Goal: Task Accomplishment & Management: Manage account settings

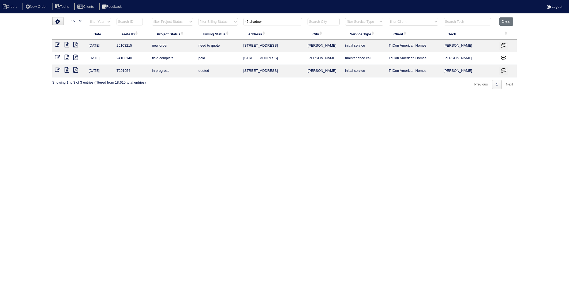
select select "15"
drag, startPoint x: 267, startPoint y: 22, endPoint x: 229, endPoint y: 27, distance: 38.1
click at [229, 27] on tr "filter Year -- Any Year -- 2025 2024 2023 2022 2021 2020 2019 filter Project St…" at bounding box center [284, 22] width 464 height 11
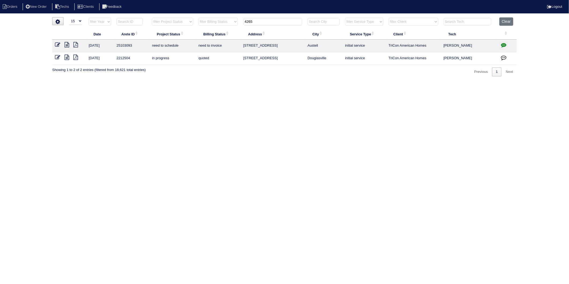
type input "4265"
click at [501, 45] on icon "button" at bounding box center [503, 44] width 5 height 5
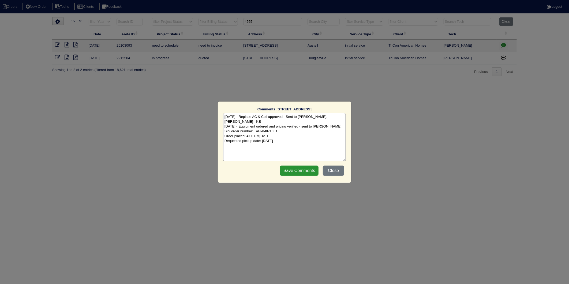
click at [304, 138] on textarea "[DATE] - Replace AC & Coil approved - Sent to [PERSON_NAME], [PERSON_NAME] - KE…" at bounding box center [284, 137] width 123 height 48
type textarea "[DATE] - Replace AC & Coil approved - Sent to [PERSON_NAME], [PERSON_NAME] - KE…"
click at [298, 172] on input "Save Comments" at bounding box center [299, 170] width 39 height 10
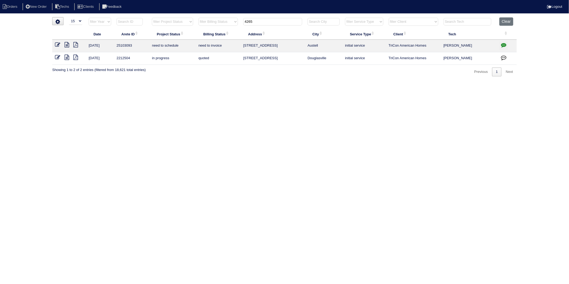
click at [58, 45] on icon at bounding box center [57, 44] width 5 height 5
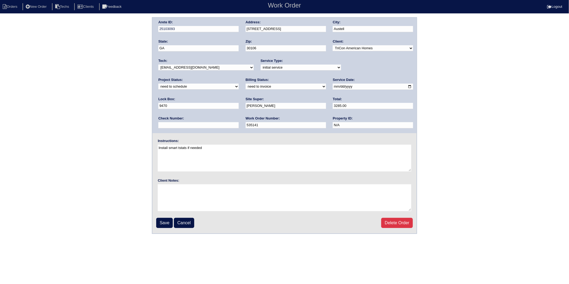
click at [239, 84] on select "new order assigned in progress field complete need to schedule admin review arc…" at bounding box center [198, 87] width 80 height 6
select select "completed"
click at [239, 84] on select "new order assigned in progress field complete need to schedule admin review arc…" at bounding box center [198, 87] width 80 height 6
click at [246, 86] on select "need to quote quoted need to invoice invoiced paid warranty purchase order need…" at bounding box center [286, 87] width 80 height 6
select select "invoiced"
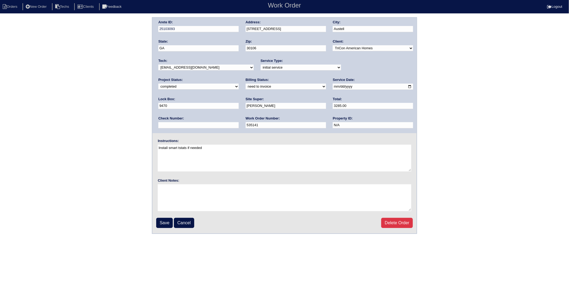
click at [246, 84] on select "need to quote quoted need to invoice invoiced paid warranty purchase order need…" at bounding box center [286, 87] width 80 height 6
click at [161, 221] on input "Save" at bounding box center [164, 223] width 17 height 10
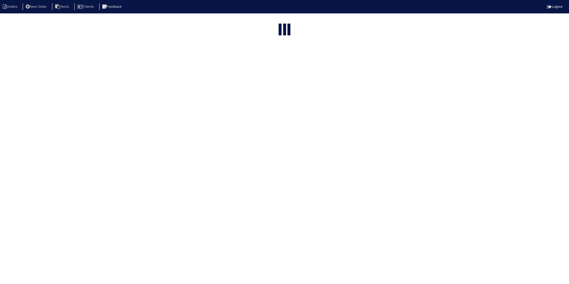
select select "15"
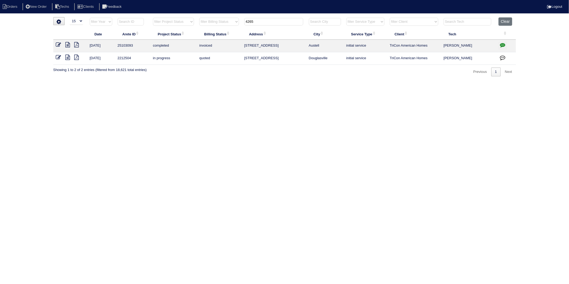
drag, startPoint x: 261, startPoint y: 21, endPoint x: 228, endPoint y: 30, distance: 34.1
click at [228, 28] on table "Date Arete ID Project Status Billing Status Address City Service Type Client Te…" at bounding box center [284, 40] width 462 height 47
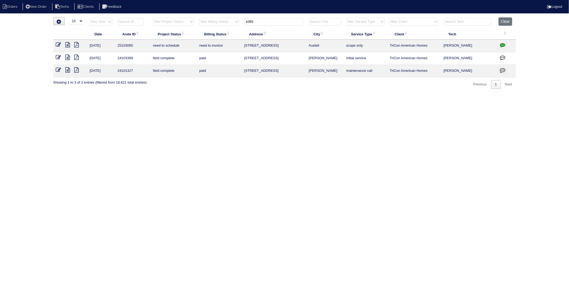
type input "1065"
click at [501, 46] on icon "button" at bounding box center [502, 44] width 5 height 5
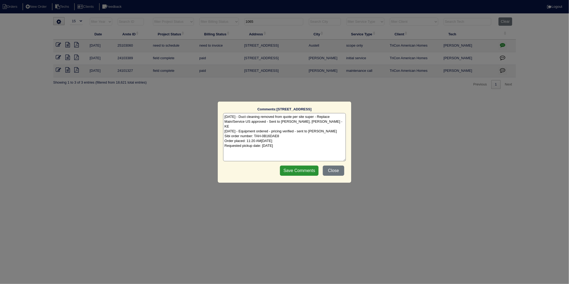
click at [295, 144] on textarea "8/22/25 - Duct cleaning removed from quote per site super - Replace Main/Servic…" at bounding box center [284, 137] width 123 height 48
type textarea "8/22/25 - Duct cleaning removed from quote per site super - Replace Main/Servic…"
click at [299, 170] on input "Save Comments" at bounding box center [299, 170] width 39 height 10
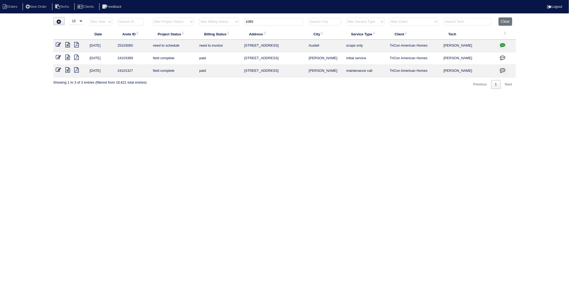
click at [57, 46] on icon at bounding box center [58, 44] width 5 height 5
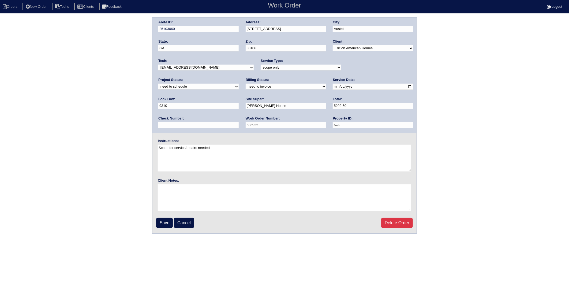
click at [239, 84] on select "new order assigned in progress field complete need to schedule admin review arc…" at bounding box center [198, 87] width 80 height 6
select select "completed"
click at [239, 84] on select "new order assigned in progress field complete need to schedule admin review arc…" at bounding box center [198, 87] width 80 height 6
click at [246, 89] on div "Billing Status: need to quote quoted need to invoice invoiced paid warranty pur…" at bounding box center [286, 84] width 80 height 15
drag, startPoint x: 172, startPoint y: 85, endPoint x: 169, endPoint y: 88, distance: 4.2
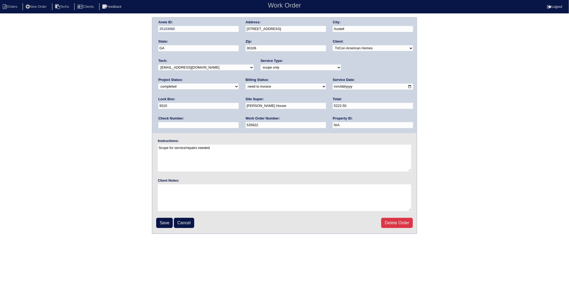
click at [246, 85] on select "need to quote quoted need to invoice invoiced paid warranty purchase order need…" at bounding box center [286, 87] width 80 height 6
select select "invoiced"
click at [246, 84] on select "need to quote quoted need to invoice invoiced paid warranty purchase order need…" at bounding box center [286, 87] width 80 height 6
click at [162, 222] on input "Save" at bounding box center [164, 223] width 17 height 10
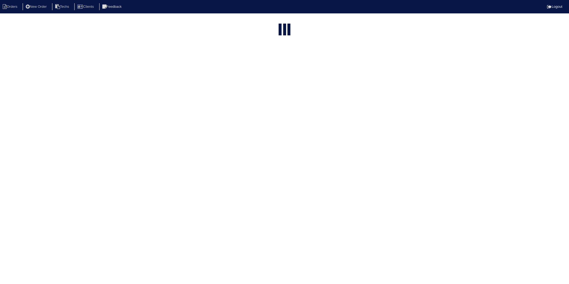
select select "15"
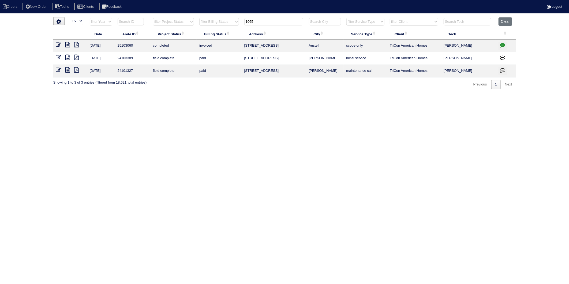
drag, startPoint x: 266, startPoint y: 24, endPoint x: 191, endPoint y: 80, distance: 93.9
click at [191, 36] on table "Date Arete ID Project Status Billing Status Address City Service Type Client Te…" at bounding box center [284, 47] width 462 height 60
type input "2205"
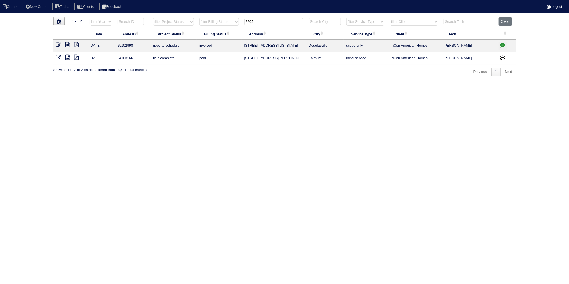
click at [58, 44] on icon at bounding box center [58, 44] width 5 height 5
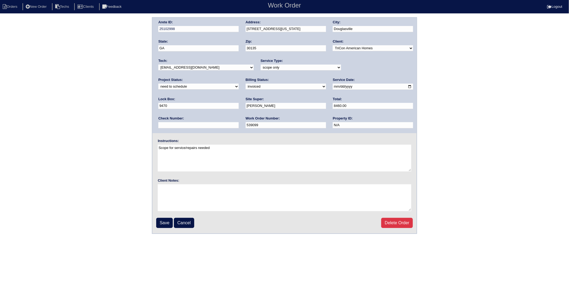
click at [239, 84] on select "new order assigned in progress field complete need to schedule admin review arc…" at bounding box center [198, 87] width 80 height 6
select select "completed"
click at [239, 84] on select "new order assigned in progress field complete need to schedule admin review arc…" at bounding box center [198, 87] width 80 height 6
click at [167, 220] on input "Save" at bounding box center [164, 223] width 17 height 10
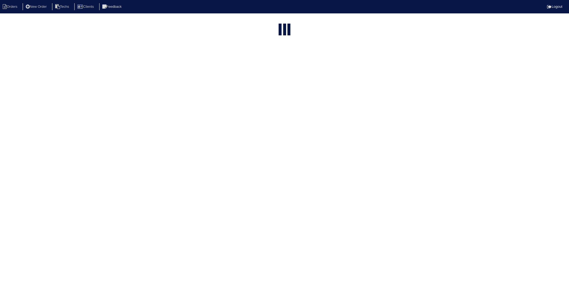
select select "15"
type input "2205"
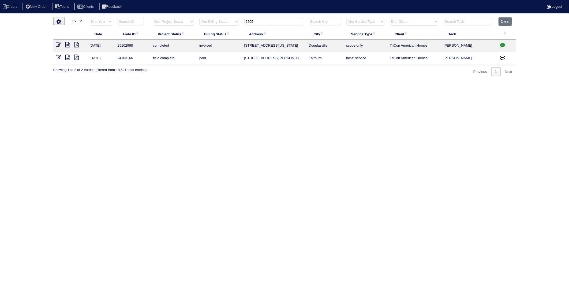
click at [503, 45] on icon "button" at bounding box center [502, 44] width 5 height 5
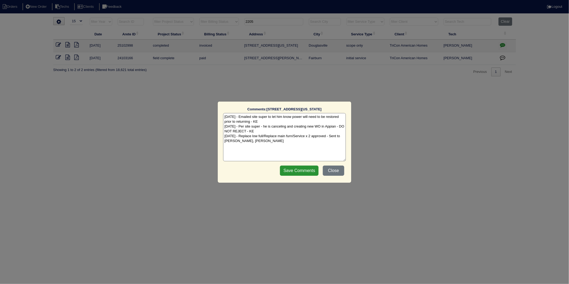
click at [284, 144] on textarea "8/15/25 - Emailed site super to let him know power will need to be restored pri…" at bounding box center [284, 137] width 123 height 48
click at [282, 146] on textarea "8/15/25 - Emailed site super to let him know power will need to be restored pri…" at bounding box center [284, 137] width 123 height 48
type textarea "8/15/25 - Emailed site super to let him know power will need to be restored pri…"
click at [298, 173] on input "Save Comments" at bounding box center [299, 170] width 39 height 10
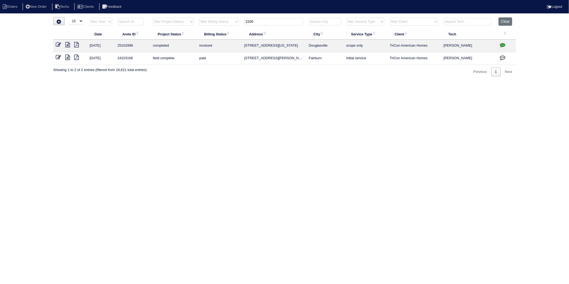
click at [212, 82] on html "Orders New Order Techs Clients Feedback Logout Orders New Order Users Clients M…" at bounding box center [284, 41] width 569 height 82
click at [504, 23] on button "Clear" at bounding box center [505, 21] width 14 height 8
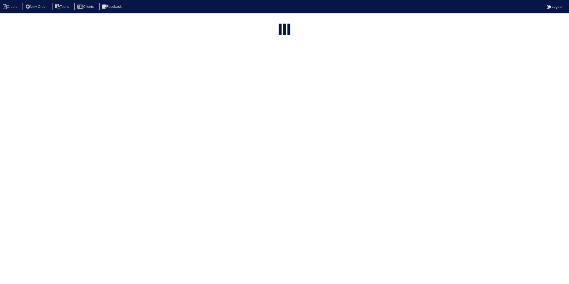
select select "15"
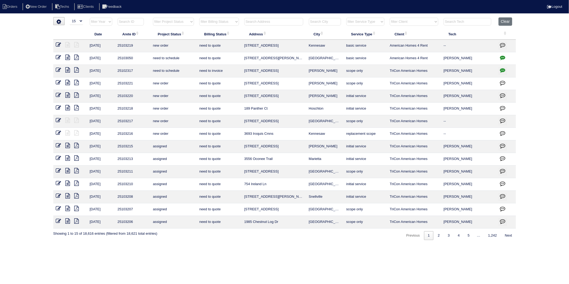
click at [281, 21] on input "text" at bounding box center [273, 21] width 59 height 7
type input "580"
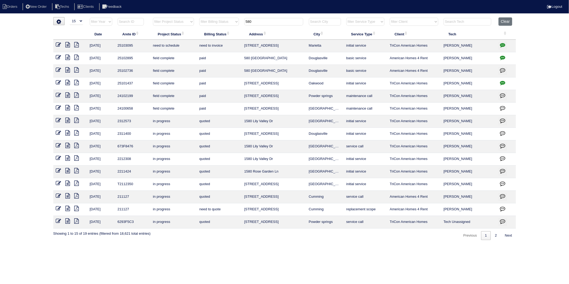
drag, startPoint x: 502, startPoint y: 46, endPoint x: 495, endPoint y: 48, distance: 8.1
click at [502, 46] on icon "button" at bounding box center [502, 44] width 5 height 5
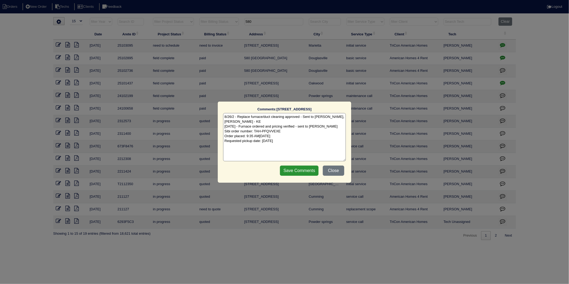
click at [308, 141] on textarea "8/26/2 - Replace furnace/duct cleaning approved - Sent to Dan, Payton, Reeca - …" at bounding box center [284, 137] width 123 height 48
type textarea "8/26/2 - Replace furnace/duct cleaning approved - Sent to Dan, Payton, Reeca - …"
click at [307, 175] on input "Save Comments" at bounding box center [299, 170] width 39 height 10
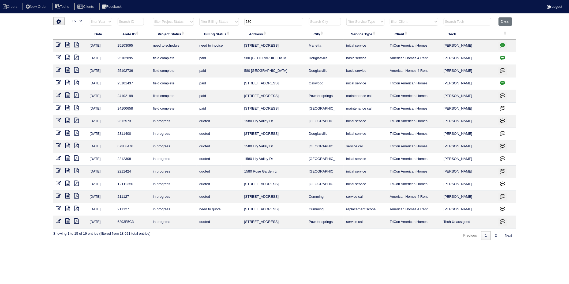
click at [58, 44] on icon at bounding box center [58, 44] width 5 height 5
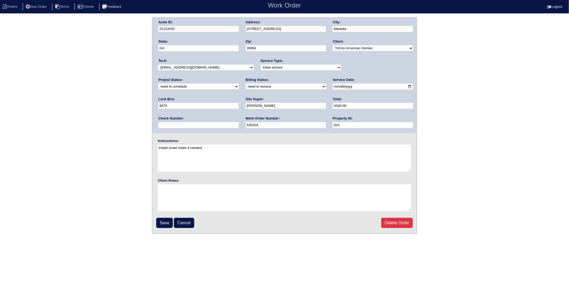
click at [239, 77] on div "Project Status: new order assigned in progress field complete need to schedule …" at bounding box center [198, 84] width 80 height 15
drag, startPoint x: 354, startPoint y: 69, endPoint x: 352, endPoint y: 71, distance: 3.0
click at [239, 84] on select "new order assigned in progress field complete need to schedule admin review arc…" at bounding box center [198, 87] width 80 height 6
select select "completed"
click at [239, 84] on select "new order assigned in progress field complete need to schedule admin review arc…" at bounding box center [198, 87] width 80 height 6
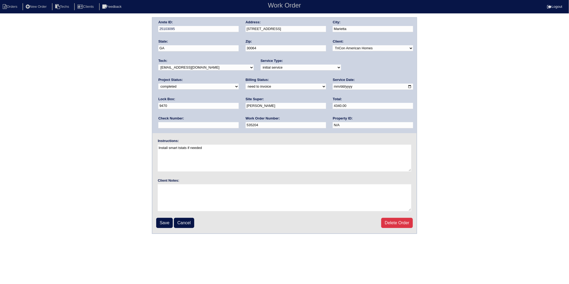
click at [246, 84] on select "need to quote quoted need to invoice invoiced paid warranty purchase order need…" at bounding box center [286, 87] width 80 height 6
select select "invoiced"
click at [246, 84] on select "need to quote quoted need to invoice invoiced paid warranty purchase order need…" at bounding box center [286, 87] width 80 height 6
click at [166, 220] on input "Save" at bounding box center [164, 223] width 17 height 10
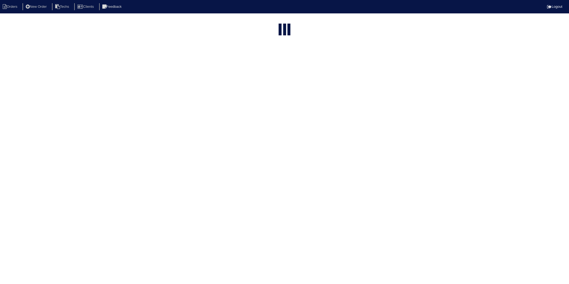
select select "15"
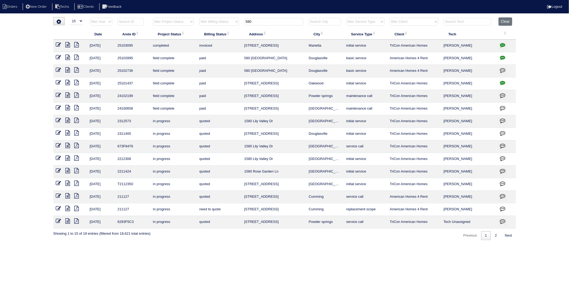
drag, startPoint x: 256, startPoint y: 21, endPoint x: 200, endPoint y: 30, distance: 56.7
click at [200, 30] on table "Date Arete ID Project Status Billing Status Address City Service Type Client Te…" at bounding box center [284, 122] width 462 height 211
type input "1366"
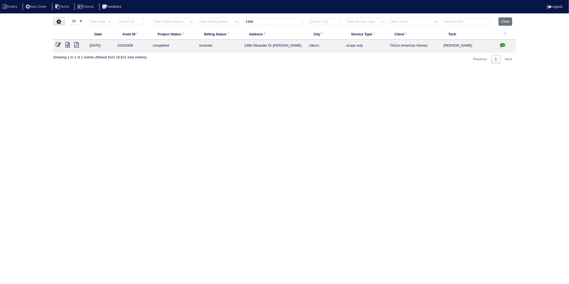
click at [501, 45] on icon "button" at bounding box center [502, 44] width 5 height 5
type textarea "[DATE] - Need pics of outdoor units - Reeca texted [PERSON_NAME] [DATE] - Per s…"
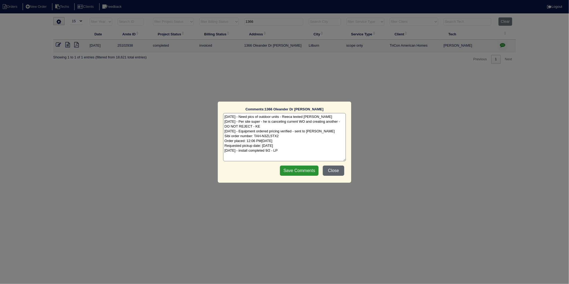
click at [335, 169] on button "Close" at bounding box center [333, 170] width 21 height 10
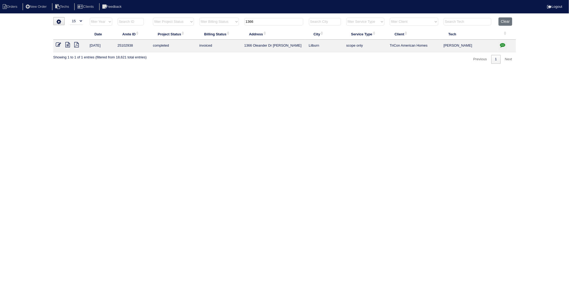
click at [192, 69] on html "Orders New Order Techs Clients Feedback Logout Orders New Order Users Clients M…" at bounding box center [284, 34] width 569 height 69
drag, startPoint x: 507, startPoint y: 21, endPoint x: 480, endPoint y: 1, distance: 34.1
click at [507, 21] on button "Clear" at bounding box center [505, 21] width 14 height 8
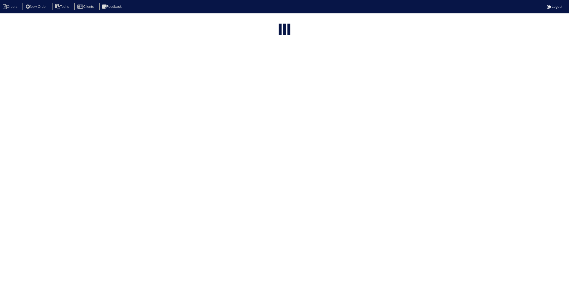
select select "15"
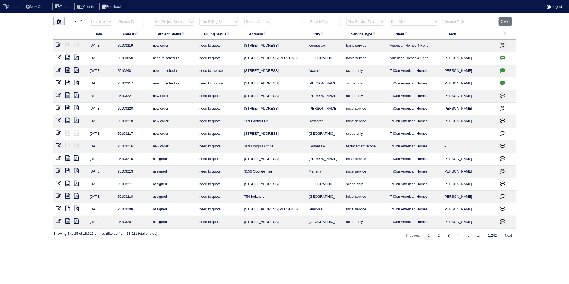
click at [265, 21] on input "text" at bounding box center [273, 21] width 59 height 7
type input "1413"
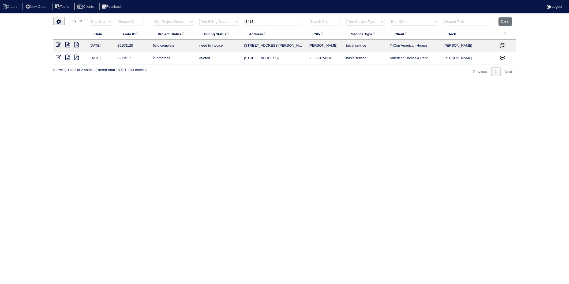
click at [68, 44] on icon at bounding box center [68, 44] width 5 height 5
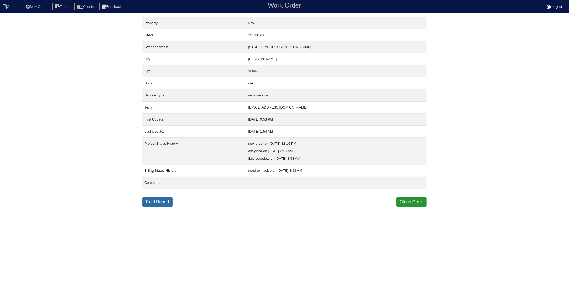
click at [159, 204] on link "Field Report" at bounding box center [157, 202] width 30 height 10
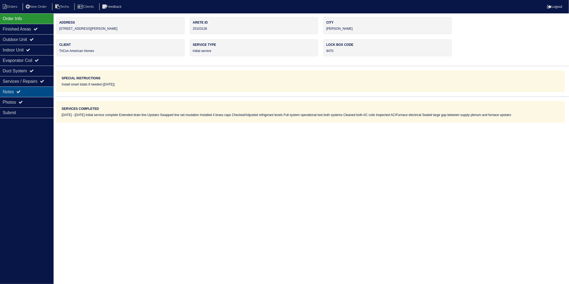
click at [13, 92] on div "Notes" at bounding box center [27, 91] width 54 height 10
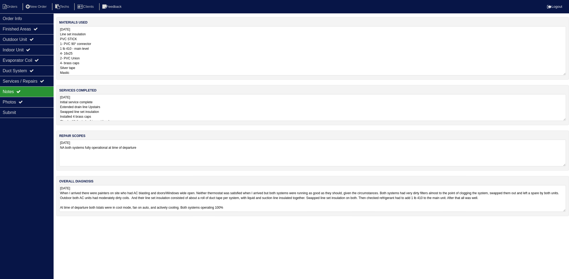
click at [108, 44] on textarea "8.29.25 Line set insulation PVC STICK 1- PVC 90° connector 1 lb 410 - main leve…" at bounding box center [312, 50] width 507 height 49
click at [115, 106] on textarea "8.29.25 Initial service complete Extended drain line Upstairs Swapped line set …" at bounding box center [312, 107] width 507 height 27
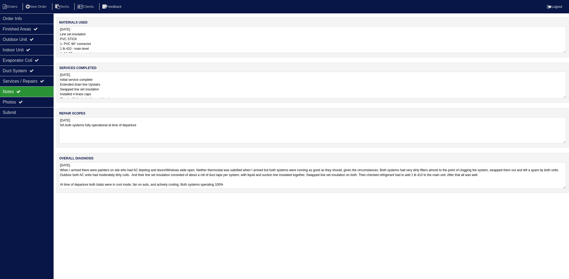
click at [156, 151] on div "materials used 8.29.25 Line set insulation PVC STICK 1- PVC 90° connector 1 lb …" at bounding box center [312, 108] width 513 height 182
click at [151, 170] on textarea "8.29.25 When I arrived there were painters on site who had AC blasting and door…" at bounding box center [312, 175] width 507 height 27
click at [13, 7] on li "Orders" at bounding box center [11, 6] width 22 height 7
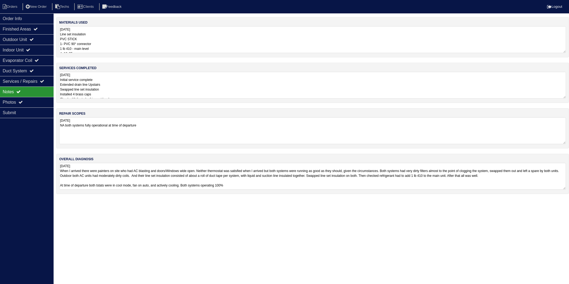
select select "15"
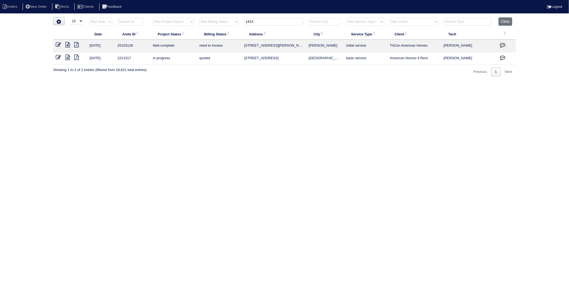
drag, startPoint x: 58, startPoint y: 44, endPoint x: 60, endPoint y: 46, distance: 3.1
click at [58, 44] on icon at bounding box center [58, 44] width 5 height 5
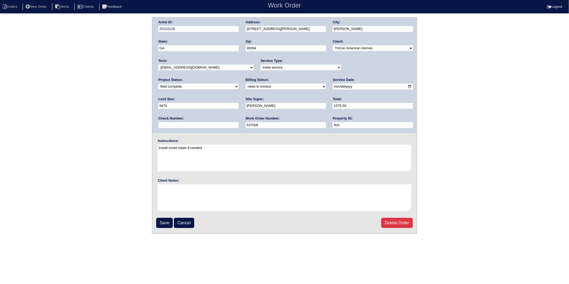
click at [246, 86] on select "need to quote quoted need to invoice invoiced paid warranty purchase order need…" at bounding box center [286, 87] width 80 height 6
select select "invoiced"
click at [246, 84] on select "need to quote quoted need to invoice invoiced paid warranty purchase order need…" at bounding box center [286, 87] width 80 height 6
click at [164, 221] on input "Save" at bounding box center [164, 223] width 17 height 10
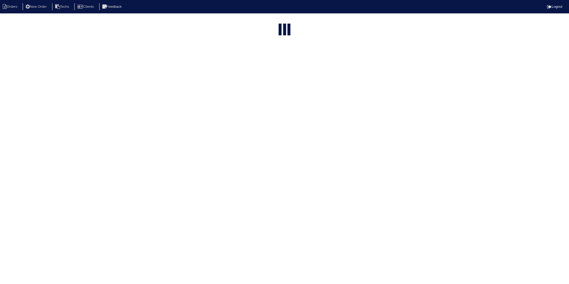
select select "15"
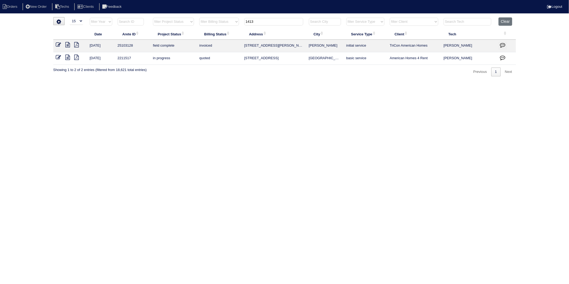
drag, startPoint x: 262, startPoint y: 22, endPoint x: 221, endPoint y: 89, distance: 79.2
click at [205, 36] on table "Date Arete ID Project Status Billing Status Address City Service Type Client Te…" at bounding box center [284, 40] width 462 height 47
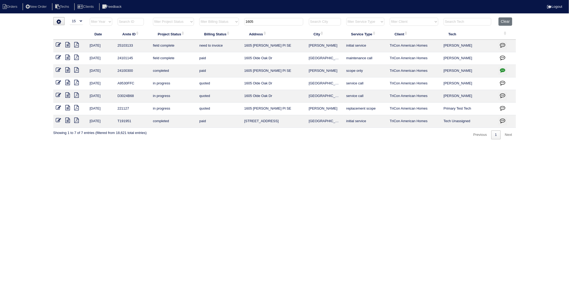
type input "1605"
click at [57, 44] on icon at bounding box center [58, 44] width 5 height 5
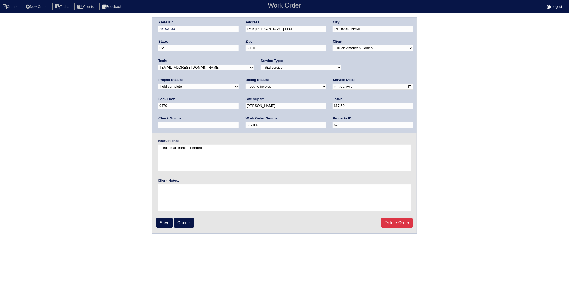
click at [246, 87] on select "need to quote quoted need to invoice invoiced paid warranty purchase order need…" at bounding box center [286, 87] width 80 height 6
select select "invoiced"
click at [246, 84] on select "need to quote quoted need to invoice invoiced paid warranty purchase order need…" at bounding box center [286, 87] width 80 height 6
click at [168, 221] on input "Save" at bounding box center [164, 223] width 17 height 10
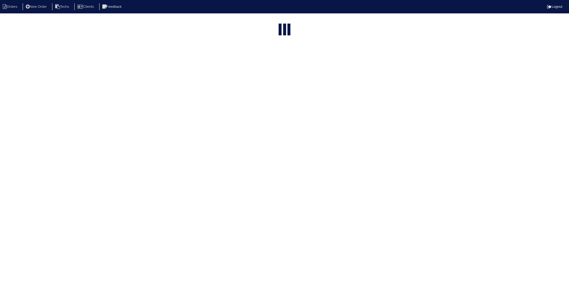
select select "15"
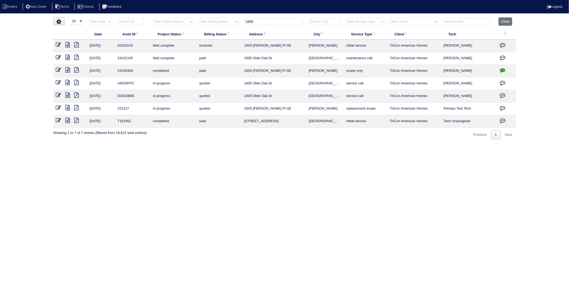
drag, startPoint x: 264, startPoint y: 20, endPoint x: 246, endPoint y: 23, distance: 17.6
click at [246, 23] on input "1605" at bounding box center [273, 21] width 59 height 7
type input "4107"
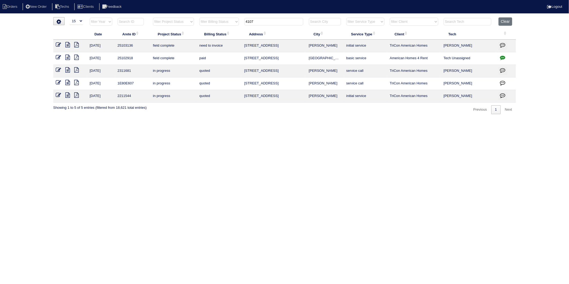
drag, startPoint x: 171, startPoint y: 152, endPoint x: 179, endPoint y: 129, distance: 24.5
click at [171, 119] on html "Orders New Order Techs Clients Feedback Logout Orders New Order Users Clients M…" at bounding box center [284, 59] width 569 height 119
click at [62, 47] on td at bounding box center [70, 46] width 34 height 13
click at [58, 46] on icon at bounding box center [58, 44] width 5 height 5
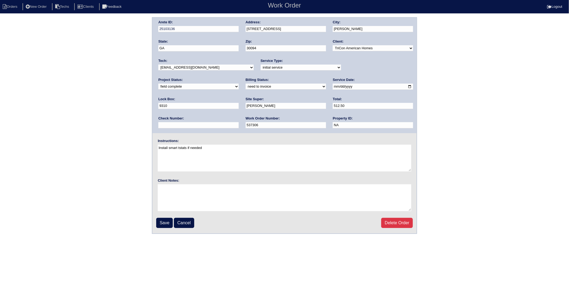
drag, startPoint x: 172, startPoint y: 86, endPoint x: 172, endPoint y: 89, distance: 3.0
click at [246, 86] on select "need to quote quoted need to invoice invoiced paid warranty purchase order need…" at bounding box center [286, 87] width 80 height 6
select select "invoiced"
click at [246, 84] on select "need to quote quoted need to invoice invoiced paid warranty purchase order need…" at bounding box center [286, 87] width 80 height 6
click at [164, 221] on input "Save" at bounding box center [164, 223] width 17 height 10
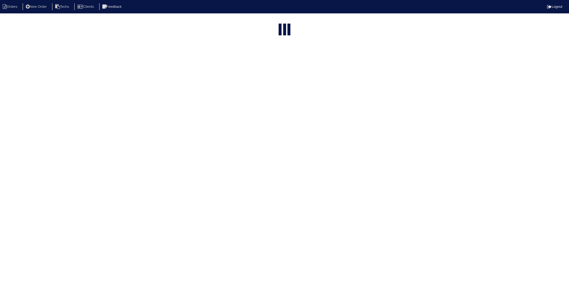
select select "15"
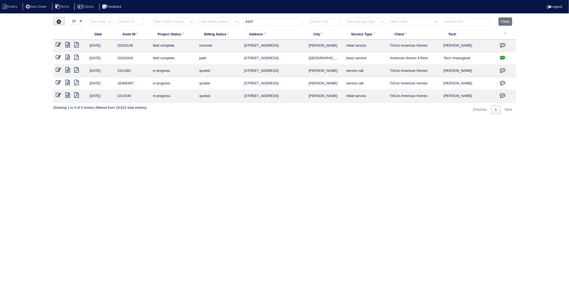
drag, startPoint x: 261, startPoint y: 22, endPoint x: 227, endPoint y: 30, distance: 35.3
click at [227, 30] on table "Date Arete ID Project Status Billing Status Address City Service Type Client Te…" at bounding box center [284, 59] width 462 height 85
type input "7218"
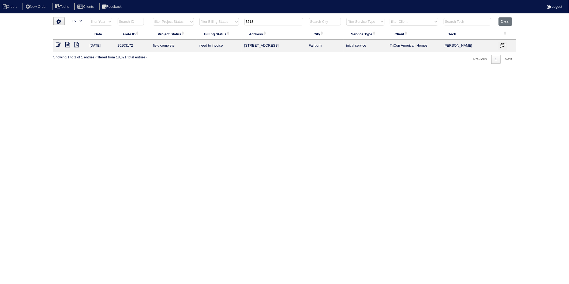
click at [58, 46] on icon at bounding box center [58, 44] width 5 height 5
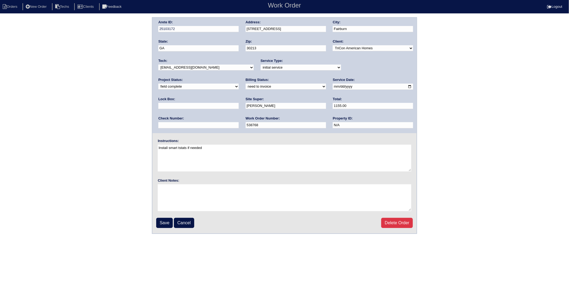
click at [246, 88] on select "need to quote quoted need to invoice invoiced paid warranty purchase order need…" at bounding box center [286, 87] width 80 height 6
select select "invoiced"
click at [246, 84] on select "need to quote quoted need to invoice invoiced paid warranty purchase order need…" at bounding box center [286, 87] width 80 height 6
click at [165, 220] on input "Save" at bounding box center [164, 223] width 17 height 10
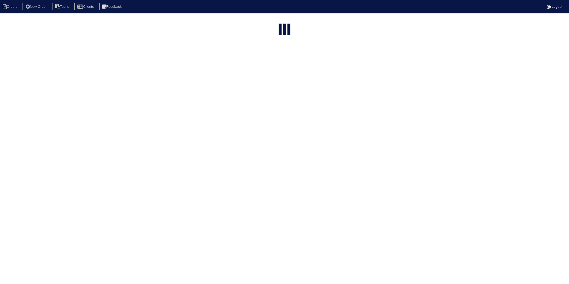
select select "15"
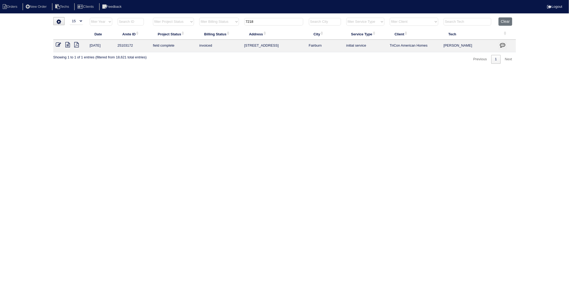
drag, startPoint x: 261, startPoint y: 22, endPoint x: 184, endPoint y: 48, distance: 81.6
click at [184, 48] on table "Date Arete ID Project Status Billing Status Address City Service Type Client Te…" at bounding box center [284, 34] width 462 height 35
type input "2030"
click at [59, 44] on icon at bounding box center [58, 44] width 5 height 5
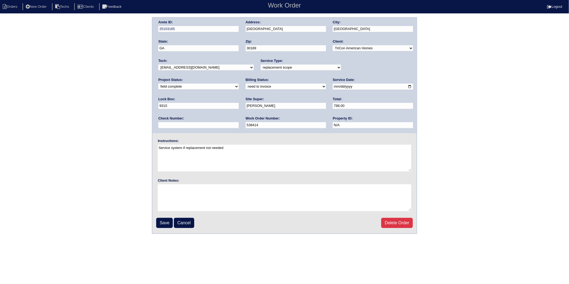
click at [246, 86] on select "need to quote quoted need to invoice invoiced paid warranty purchase order need…" at bounding box center [286, 87] width 80 height 6
select select "invoiced"
click at [246, 84] on select "need to quote quoted need to invoice invoiced paid warranty purchase order need…" at bounding box center [286, 87] width 80 height 6
click at [164, 222] on input "Save" at bounding box center [164, 223] width 17 height 10
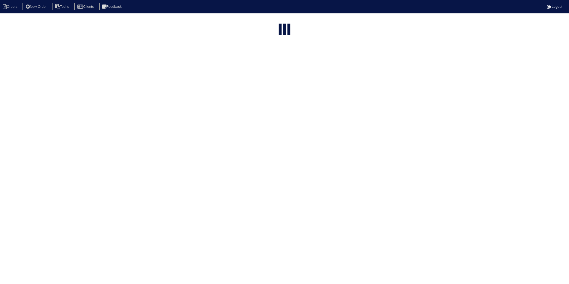
select select "15"
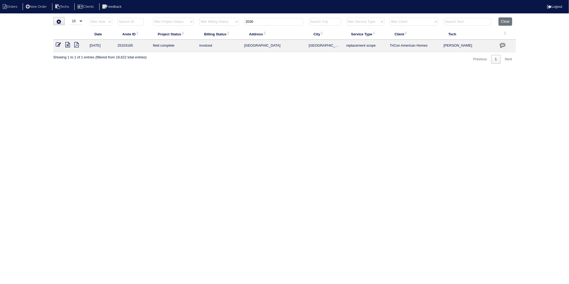
drag, startPoint x: 270, startPoint y: 23, endPoint x: 188, endPoint y: 52, distance: 87.0
click at [182, 47] on table "Date Arete ID Project Status Billing Status Address City Service Type Client Te…" at bounding box center [284, 34] width 462 height 35
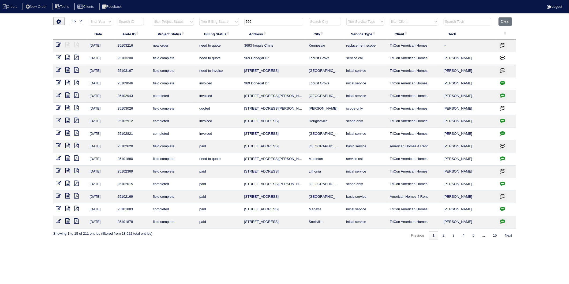
type input "699"
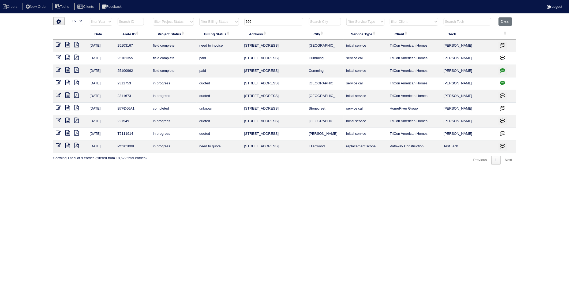
click at [58, 44] on icon at bounding box center [58, 44] width 5 height 5
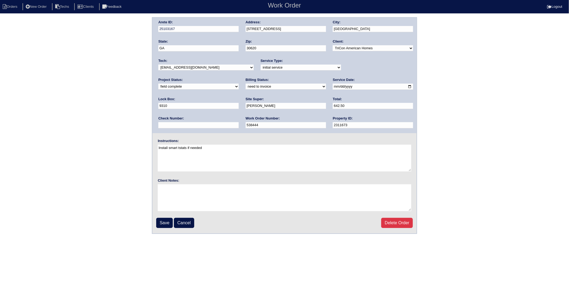
click at [246, 87] on select "need to quote quoted need to invoice invoiced paid warranty purchase order need…" at bounding box center [286, 87] width 80 height 6
select select "invoiced"
click at [246, 84] on select "need to quote quoted need to invoice invoiced paid warranty purchase order need…" at bounding box center [286, 87] width 80 height 6
click at [164, 222] on input "Save" at bounding box center [164, 223] width 17 height 10
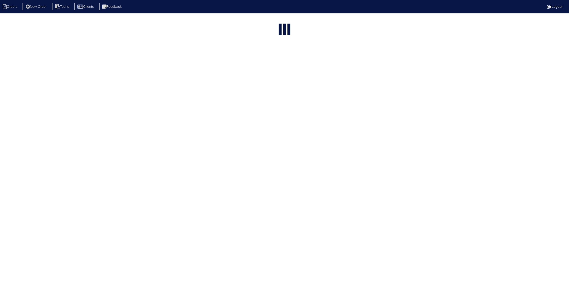
select select "15"
type input "699"
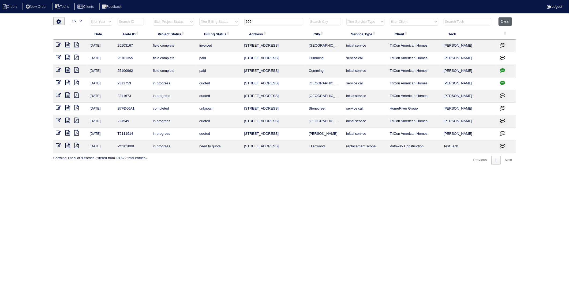
click at [508, 23] on button "Clear" at bounding box center [505, 21] width 14 height 8
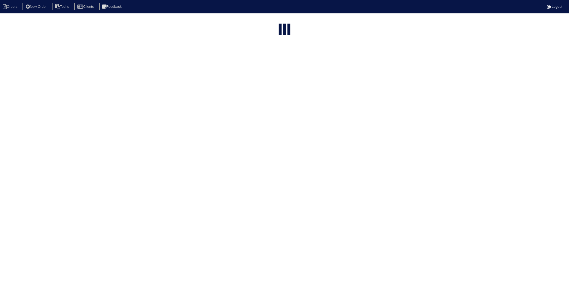
select select "15"
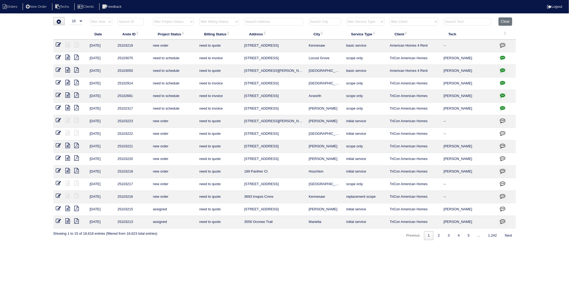
click at [503, 23] on button "Clear" at bounding box center [505, 21] width 14 height 8
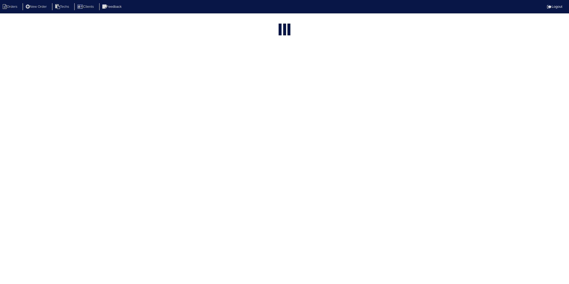
select select "15"
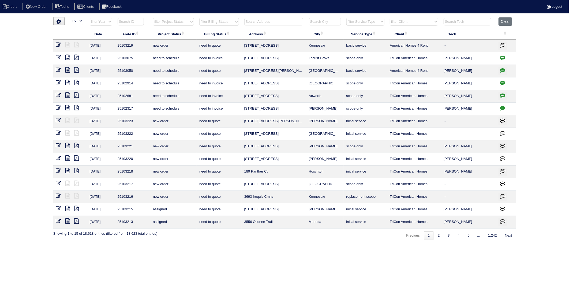
click at [226, 23] on select "filter Billing Status -- Any Billing Status -- need to quote quoted need to inv…" at bounding box center [218, 22] width 39 height 8
click at [199, 18] on select "filter Billing Status -- Any Billing Status -- need to quote quoted need to inv…" at bounding box center [218, 22] width 39 height 8
select select "need to invoice"
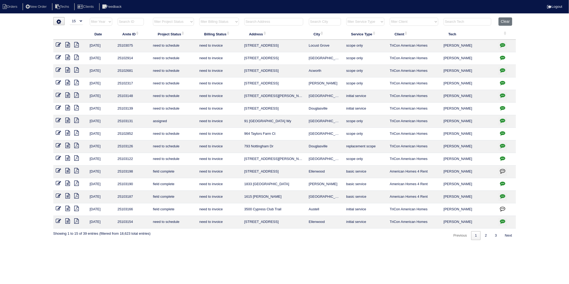
click at [58, 210] on icon at bounding box center [58, 208] width 5 height 5
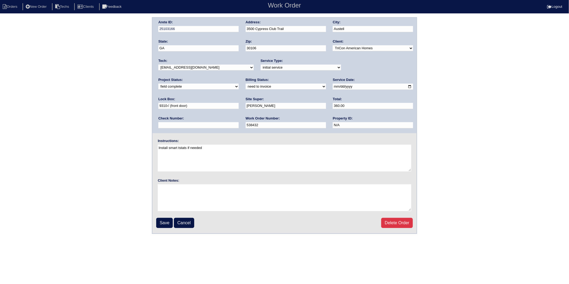
click at [246, 86] on select "need to quote quoted need to invoice invoiced paid warranty purchase order need…" at bounding box center [286, 87] width 80 height 6
select select "invoiced"
click at [246, 84] on select "need to quote quoted need to invoice invoiced paid warranty purchase order need…" at bounding box center [286, 87] width 80 height 6
click at [163, 221] on input "Save" at bounding box center [164, 223] width 17 height 10
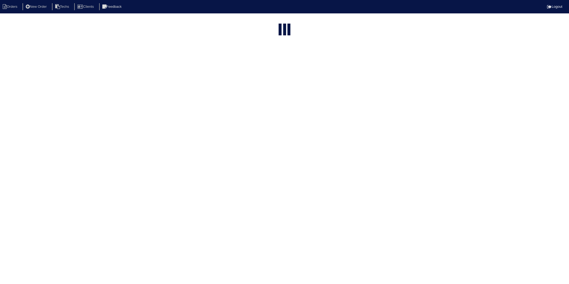
select select "15"
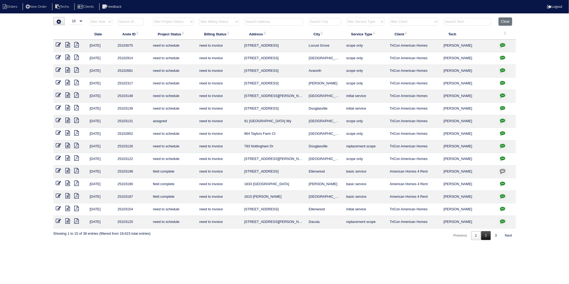
click at [486, 237] on link "2" at bounding box center [485, 235] width 9 height 9
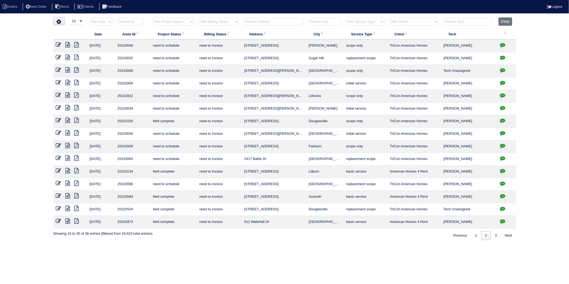
click at [470, 234] on span "1 2 3" at bounding box center [485, 235] width 30 height 4
click at [475, 234] on link "1" at bounding box center [475, 235] width 9 height 9
select select "need to invoice"
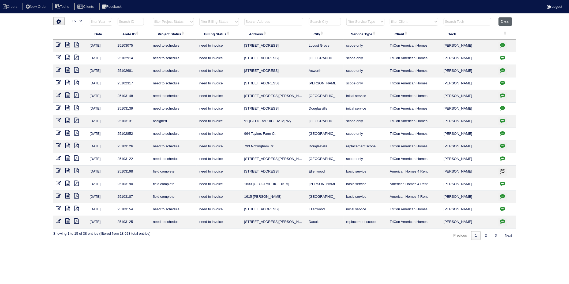
click at [504, 22] on button "Clear" at bounding box center [505, 21] width 14 height 8
select select
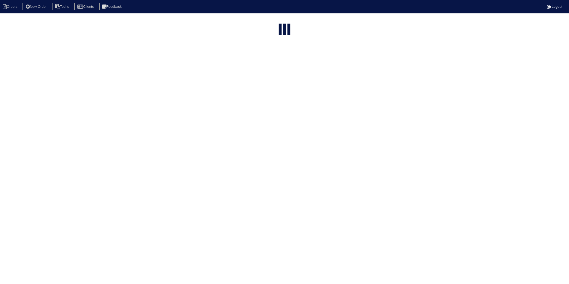
select select "15"
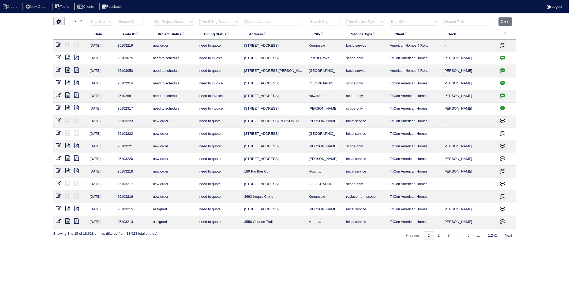
click at [252, 22] on input "text" at bounding box center [273, 21] width 59 height 7
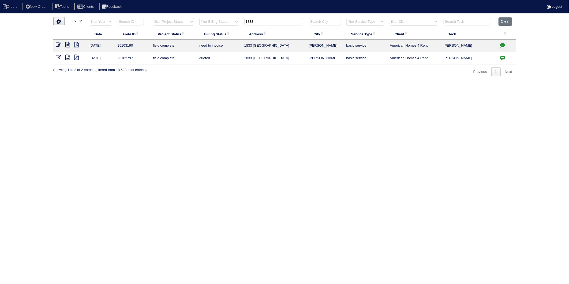
type input "1833"
click at [57, 45] on icon at bounding box center [58, 44] width 5 height 5
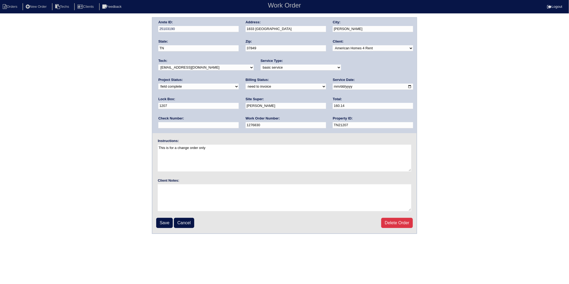
click at [246, 86] on select "need to quote quoted need to invoice invoiced paid warranty purchase order need…" at bounding box center [286, 87] width 80 height 6
select select "invoiced"
click at [246, 84] on select "need to quote quoted need to invoice invoiced paid warranty purchase order need…" at bounding box center [286, 87] width 80 height 6
click at [167, 221] on input "Save" at bounding box center [164, 223] width 17 height 10
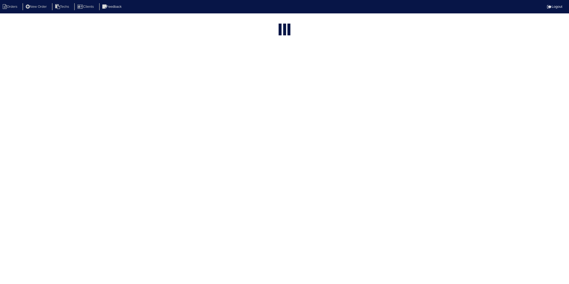
select select "15"
type input "1833"
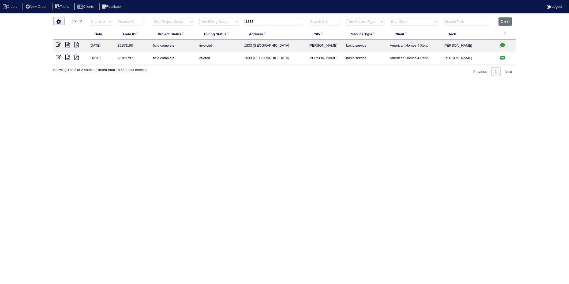
click at [59, 57] on icon at bounding box center [58, 57] width 5 height 5
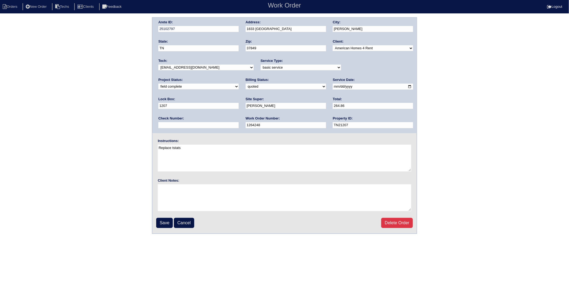
click at [246, 88] on select "need to quote quoted need to invoice invoiced paid warranty purchase order need…" at bounding box center [286, 87] width 80 height 6
select select "invoiced"
click at [246, 84] on select "need to quote quoted need to invoice invoiced paid warranty purchase order need…" at bounding box center [286, 87] width 80 height 6
click at [134, 113] on div "Arete ID: 25102797 Address: 1833 Turning Point Rd City: Powell State: TN Zip: 3…" at bounding box center [284, 125] width 569 height 217
click at [160, 221] on input "Save" at bounding box center [164, 223] width 17 height 10
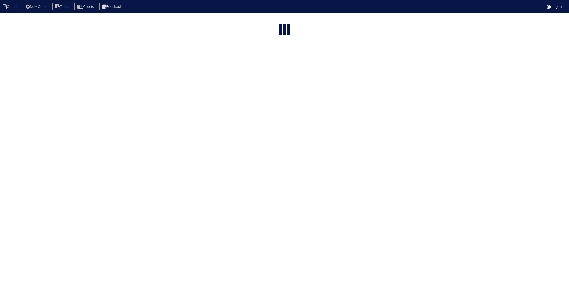
select select "15"
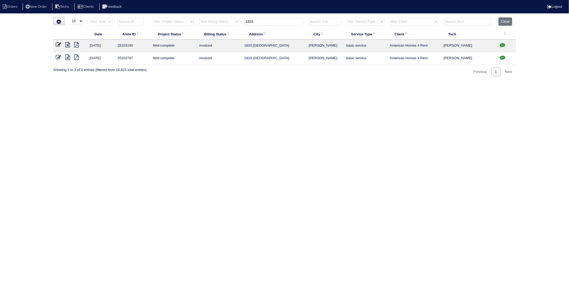
click at [248, 82] on html "Orders New Order Techs Clients Feedback Logout Orders New Order Users Clients M…" at bounding box center [284, 41] width 569 height 82
click at [63, 82] on html "Orders New Order Techs Clients Feedback Logout Orders New Order Users Clients M…" at bounding box center [284, 41] width 569 height 82
drag, startPoint x: 263, startPoint y: 23, endPoint x: 220, endPoint y: 37, distance: 45.2
click at [220, 37] on table "Date Arete ID Project Status Billing Status Address City Service Type Client Te…" at bounding box center [284, 40] width 462 height 47
type input "1615"
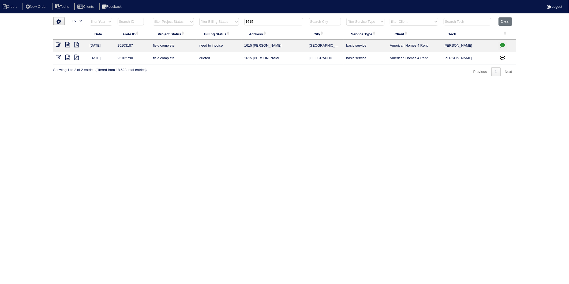
click at [257, 21] on input "1615" at bounding box center [273, 21] width 59 height 7
click at [58, 45] on icon at bounding box center [58, 44] width 5 height 5
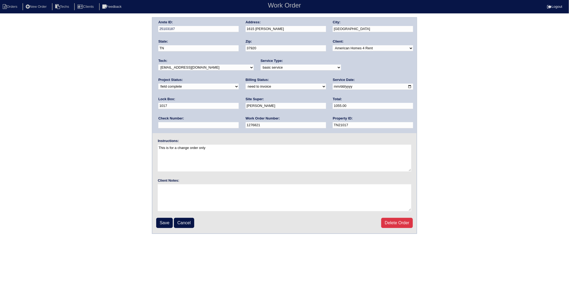
click at [246, 86] on select "need to quote quoted need to invoice invoiced paid warranty purchase order need…" at bounding box center [286, 87] width 80 height 6
select select "invoiced"
click at [246, 84] on select "need to quote quoted need to invoice invoiced paid warranty purchase order need…" at bounding box center [286, 87] width 80 height 6
click at [162, 221] on input "Save" at bounding box center [164, 223] width 17 height 10
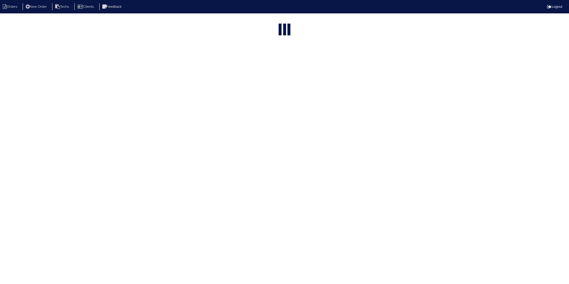
select select "15"
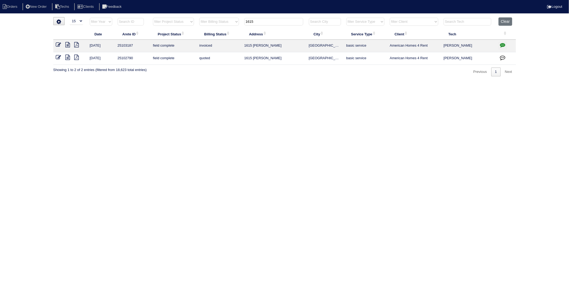
click at [58, 57] on icon at bounding box center [58, 57] width 5 height 5
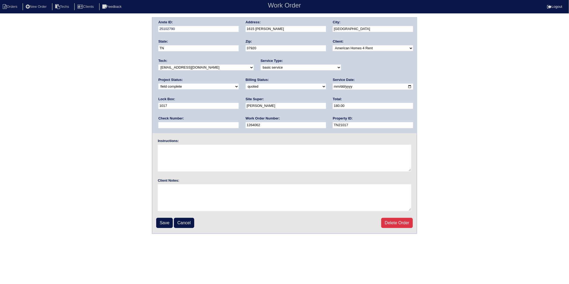
click at [246, 87] on select "need to quote quoted need to invoice invoiced paid warranty purchase order need…" at bounding box center [286, 87] width 80 height 6
select select "invoiced"
click at [246, 84] on select "need to quote quoted need to invoice invoiced paid warranty purchase order need…" at bounding box center [286, 87] width 80 height 6
click at [162, 220] on input "Save" at bounding box center [164, 223] width 17 height 10
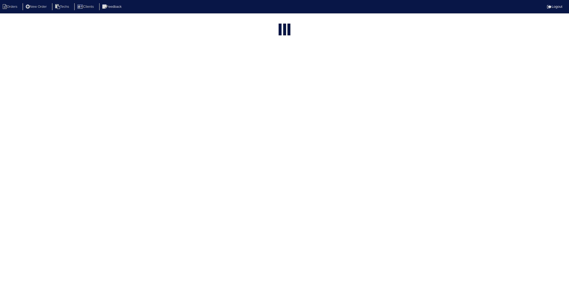
select select "15"
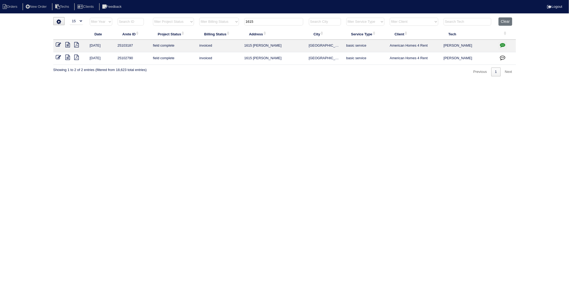
drag, startPoint x: 260, startPoint y: 22, endPoint x: 205, endPoint y: 36, distance: 56.8
click at [213, 34] on table "Date Arete ID Project Status Billing Status Address City Service Type Client Te…" at bounding box center [284, 40] width 462 height 47
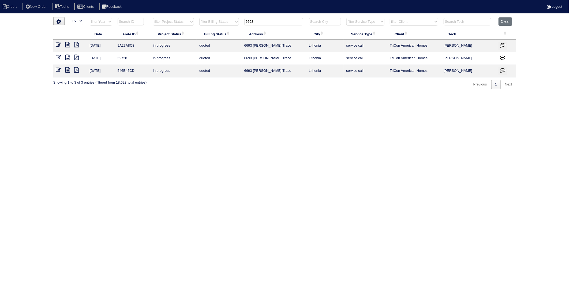
drag, startPoint x: 259, startPoint y: 21, endPoint x: 235, endPoint y: 25, distance: 24.7
click at [235, 25] on tr "filter Year -- Any Year -- 2025 2024 2023 2022 2021 2020 2019 filter Project St…" at bounding box center [284, 22] width 462 height 11
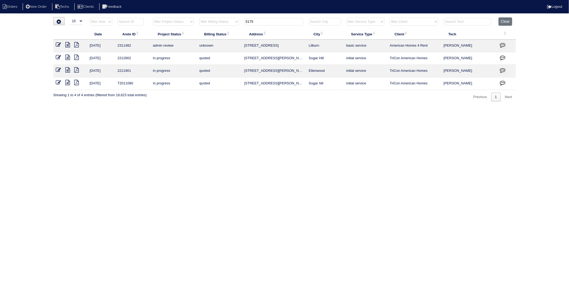
drag, startPoint x: 253, startPoint y: 24, endPoint x: 164, endPoint y: 35, distance: 88.9
click at [164, 35] on table "Date Arete ID Project Status Billing Status Address City Service Type Client Te…" at bounding box center [284, 53] width 462 height 73
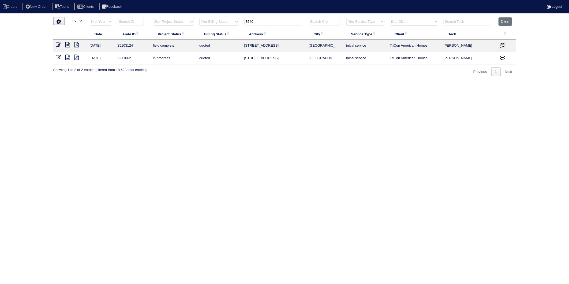
type input "3540"
click at [67, 46] on icon at bounding box center [68, 44] width 5 height 5
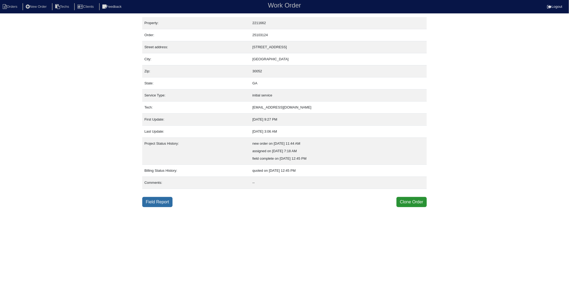
click at [145, 202] on link "Field Report" at bounding box center [157, 202] width 30 height 10
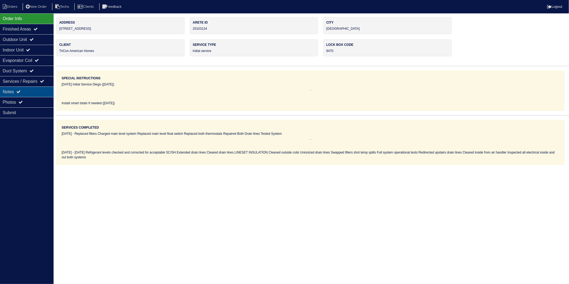
click at [18, 93] on icon at bounding box center [18, 91] width 4 height 4
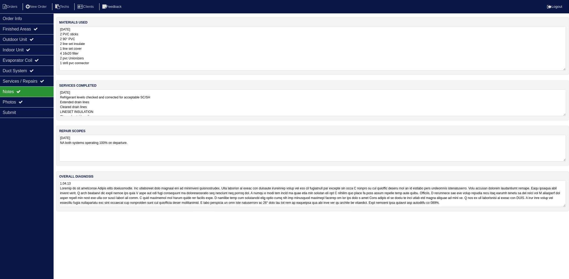
click at [108, 39] on textarea "8.28.25 2 PVC sticks 2 90° PVC 2 line set insulate 1 line set cover 4 16x20 fil…" at bounding box center [312, 48] width 507 height 44
click at [145, 103] on textarea "8.28.25 Refrigerant levels checked and corrected for acceptable SC/SH Extended …" at bounding box center [312, 102] width 507 height 27
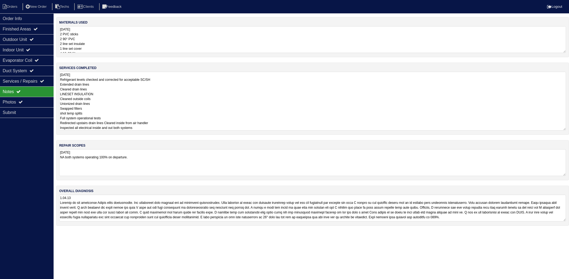
click at [133, 159] on div "materials used 8.28.25 2 PVC sticks 2 90° PVC 2 line set insulate 1 line set co…" at bounding box center [312, 124] width 513 height 214
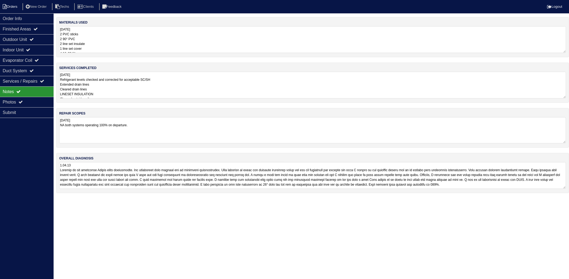
click at [14, 9] on li "Orders" at bounding box center [11, 6] width 22 height 7
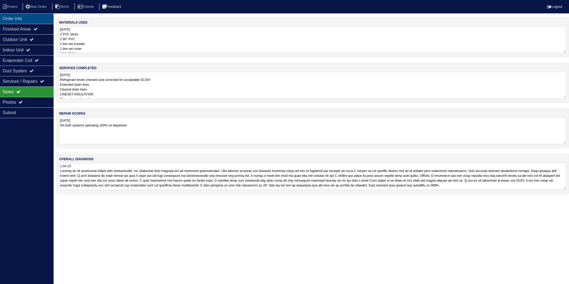
select select "15"
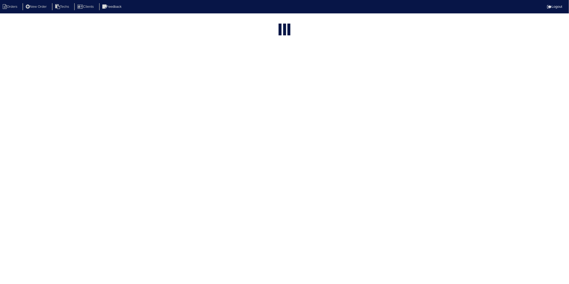
type input "3540"
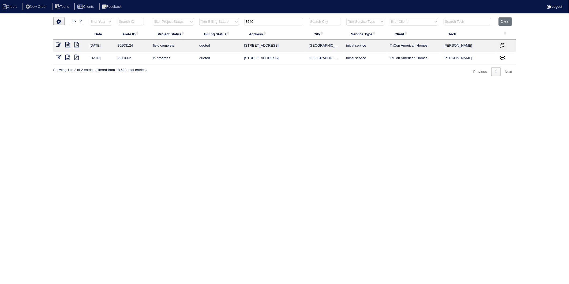
click at [59, 55] on icon at bounding box center [58, 57] width 5 height 5
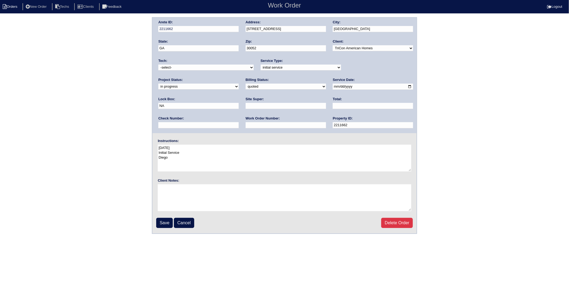
click at [15, 6] on li "Orders" at bounding box center [11, 6] width 22 height 7
select select "15"
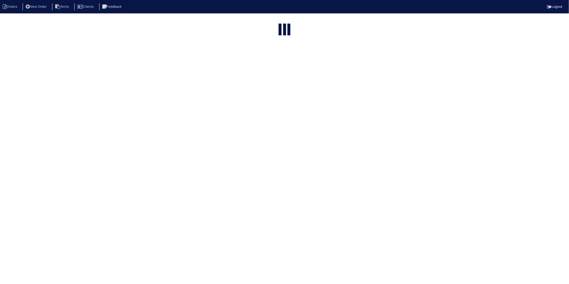
type input "3540"
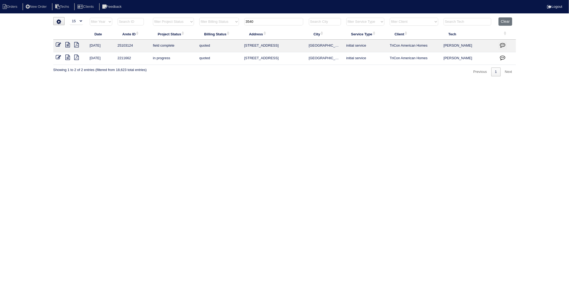
click at [142, 72] on div "▼ 10 15 25 50 200 500 Search: Date Arete ID Project Status Billing Status Addre…" at bounding box center [284, 46] width 462 height 59
click at [58, 44] on icon at bounding box center [58, 44] width 5 height 5
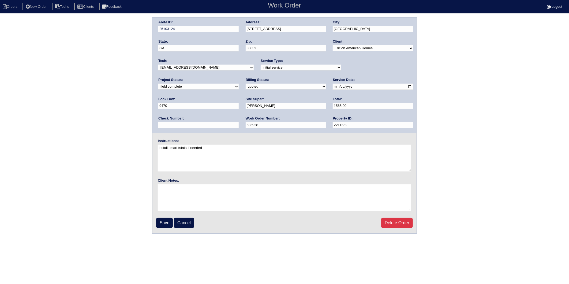
click at [246, 87] on select "need to quote quoted need to invoice invoiced paid warranty purchase order need…" at bounding box center [286, 87] width 80 height 6
select select "invoiced"
click at [246, 84] on select "need to quote quoted need to invoice invoiced paid warranty purchase order need…" at bounding box center [286, 87] width 80 height 6
click at [161, 223] on input "Save" at bounding box center [164, 223] width 17 height 10
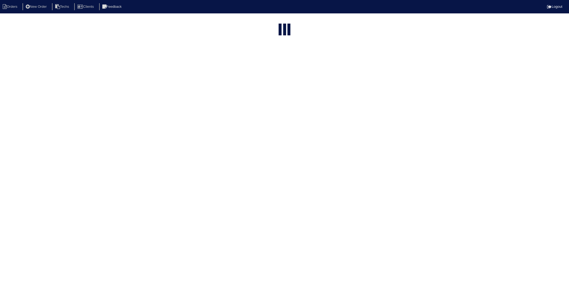
select select "15"
type input "3540"
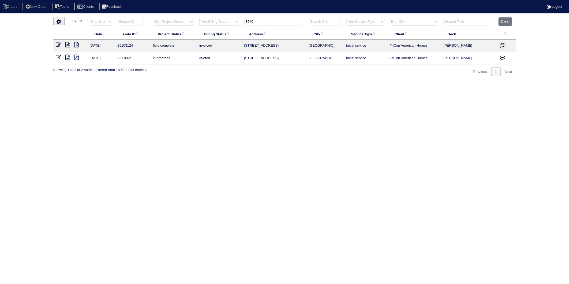
drag, startPoint x: 499, startPoint y: 24, endPoint x: 463, endPoint y: 27, distance: 36.8
click at [499, 24] on button "Clear" at bounding box center [505, 21] width 14 height 8
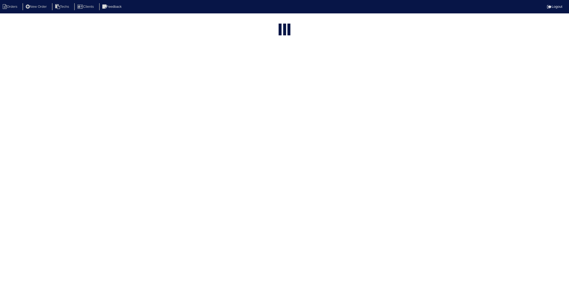
select select "15"
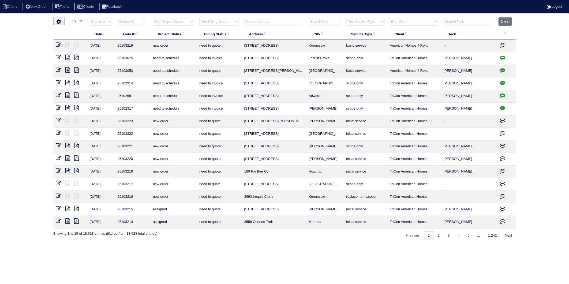
click at [275, 20] on input "text" at bounding box center [273, 21] width 59 height 7
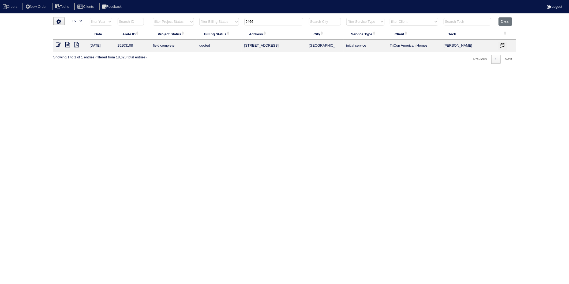
type input "9466"
